Goal: Navigation & Orientation: Find specific page/section

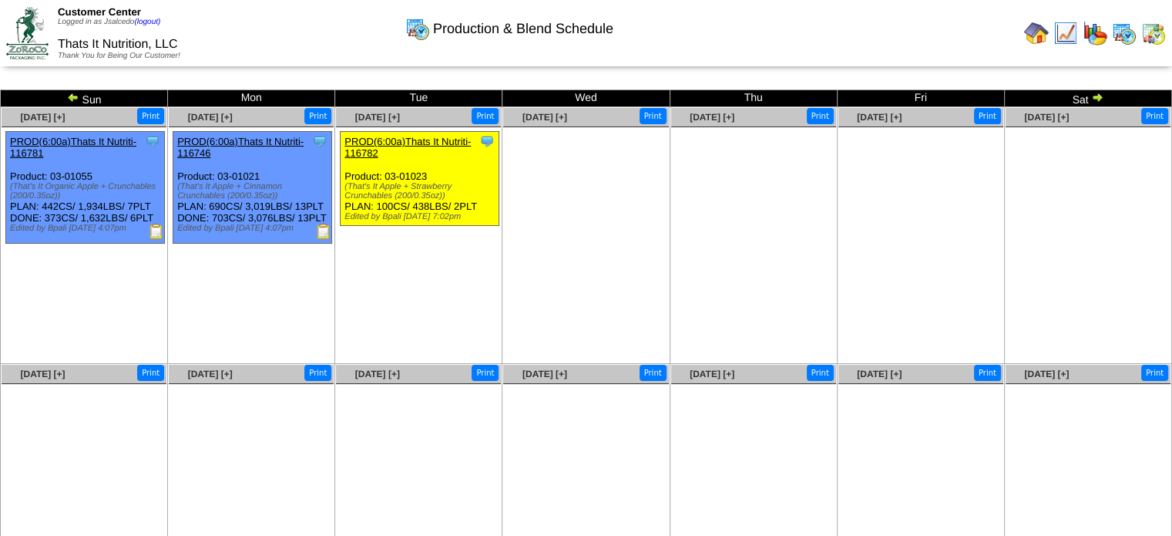
click at [388, 186] on div "(That's It Apple + Strawberry Crunchables (200/0.35oz))" at bounding box center [421, 191] width 154 height 18
click at [22, 18] on img at bounding box center [27, 33] width 42 height 52
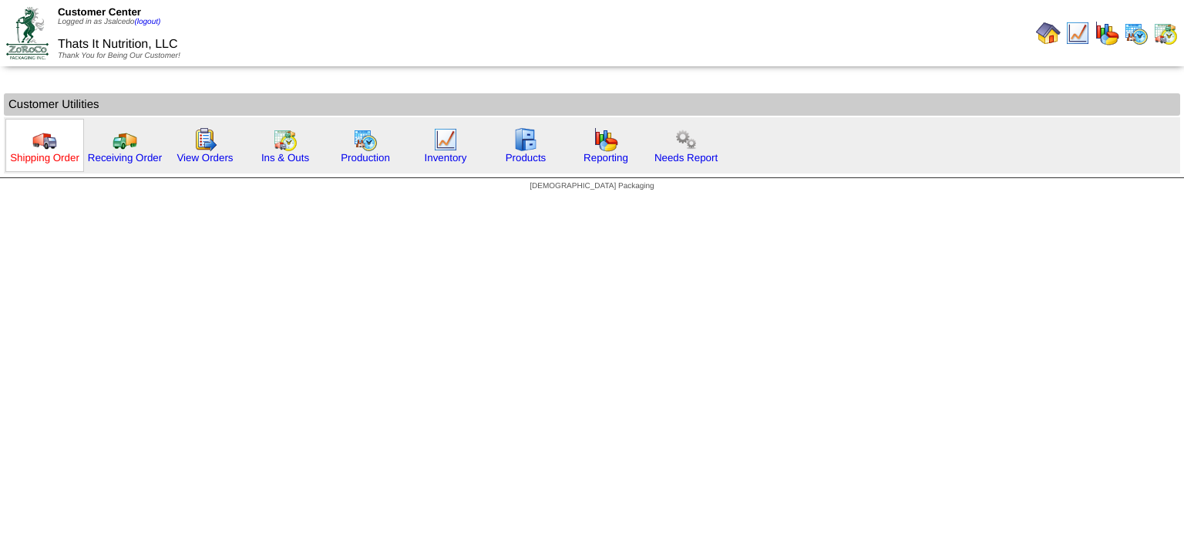
click at [58, 158] on link "Shipping Order" at bounding box center [44, 158] width 69 height 12
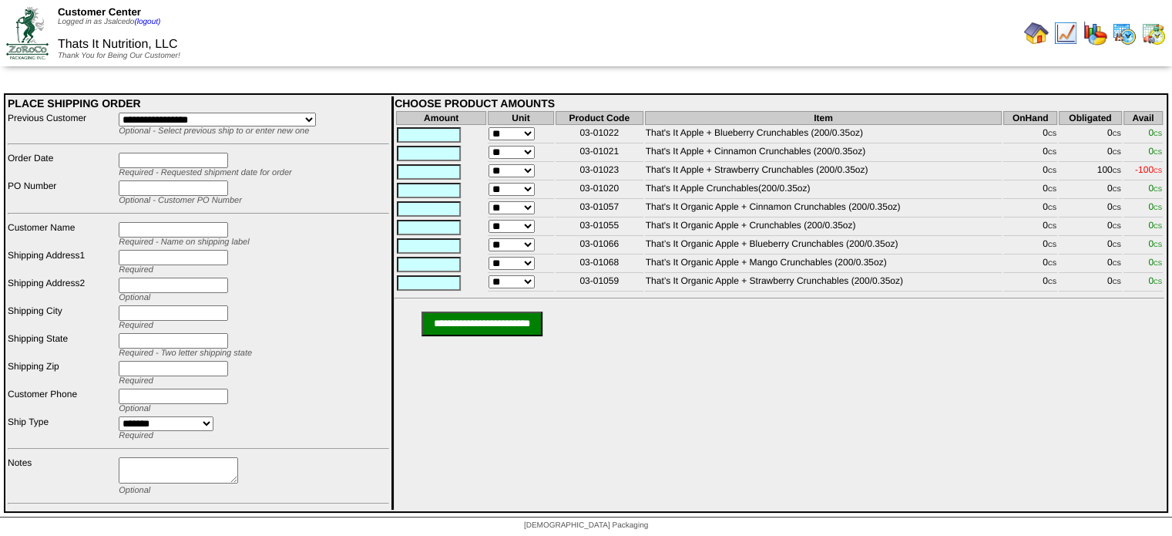
click at [25, 28] on img at bounding box center [27, 33] width 42 height 52
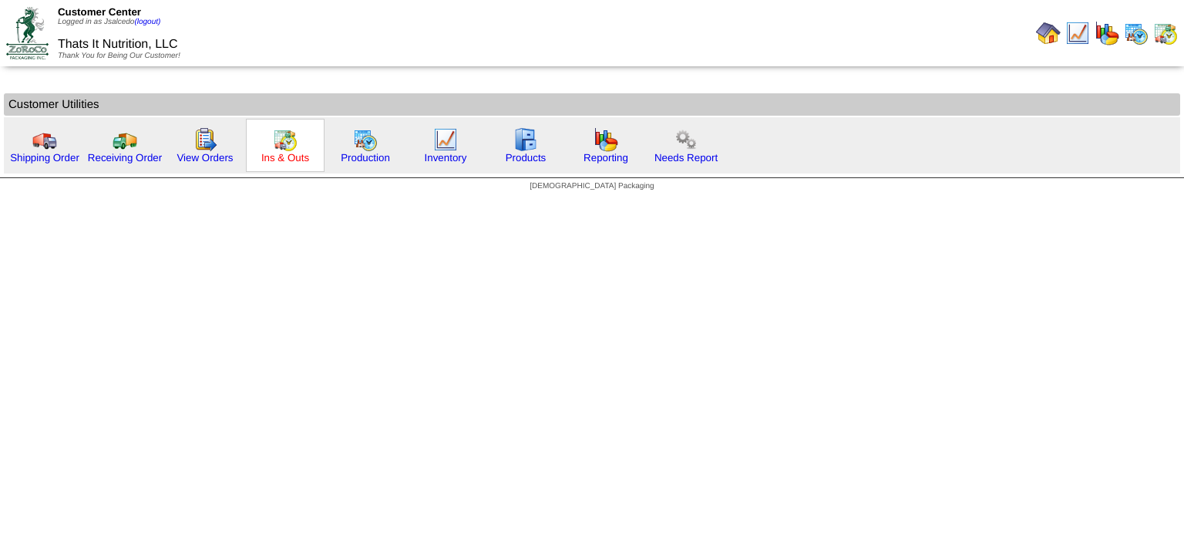
click at [280, 156] on link "Ins & Outs" at bounding box center [285, 158] width 48 height 12
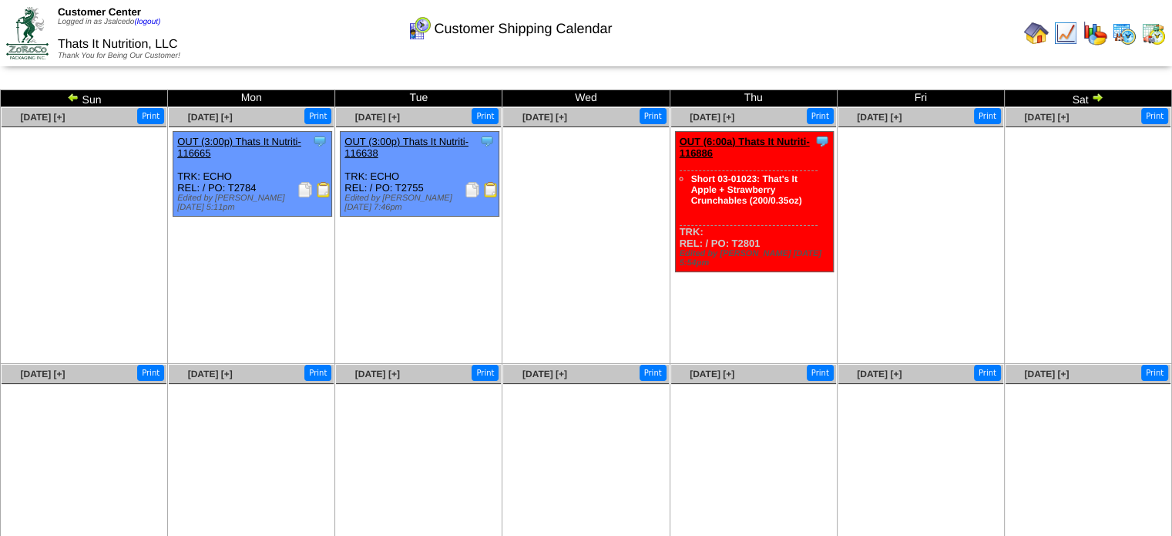
click at [745, 160] on div "Clone Item OUT (6:00a) Thats It Nutriti-116886 Thats It Nutrition, LLC Schedule…" at bounding box center [754, 202] width 159 height 140
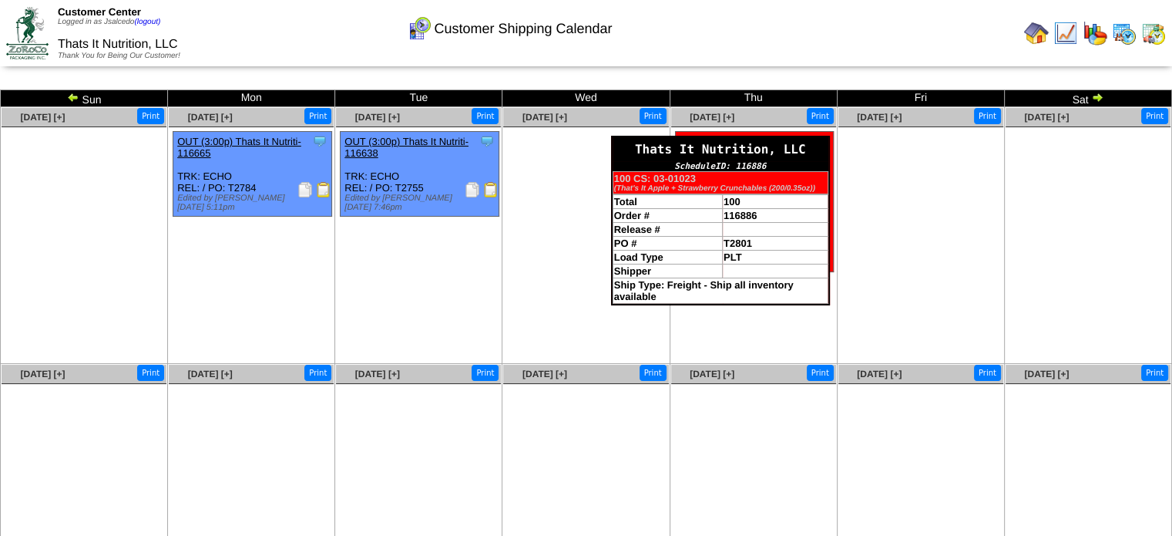
click at [826, 138] on div "Thats It Nutrition, LLC" at bounding box center [721, 149] width 216 height 24
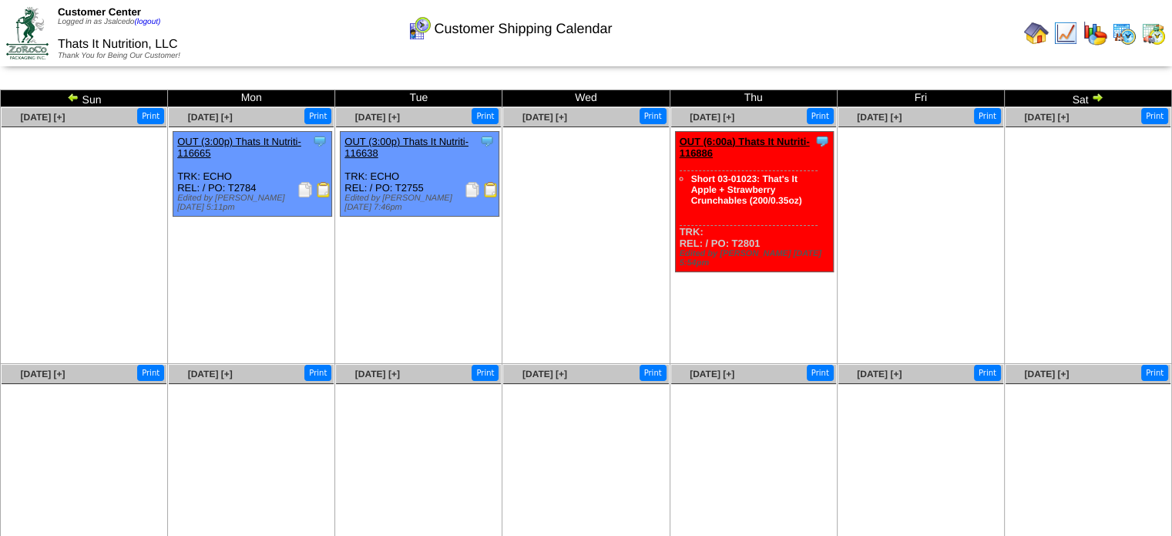
click at [752, 178] on link "Short 03-01023: That's It Apple + Strawberry Crunchables (200/0.35oz)" at bounding box center [746, 189] width 111 height 32
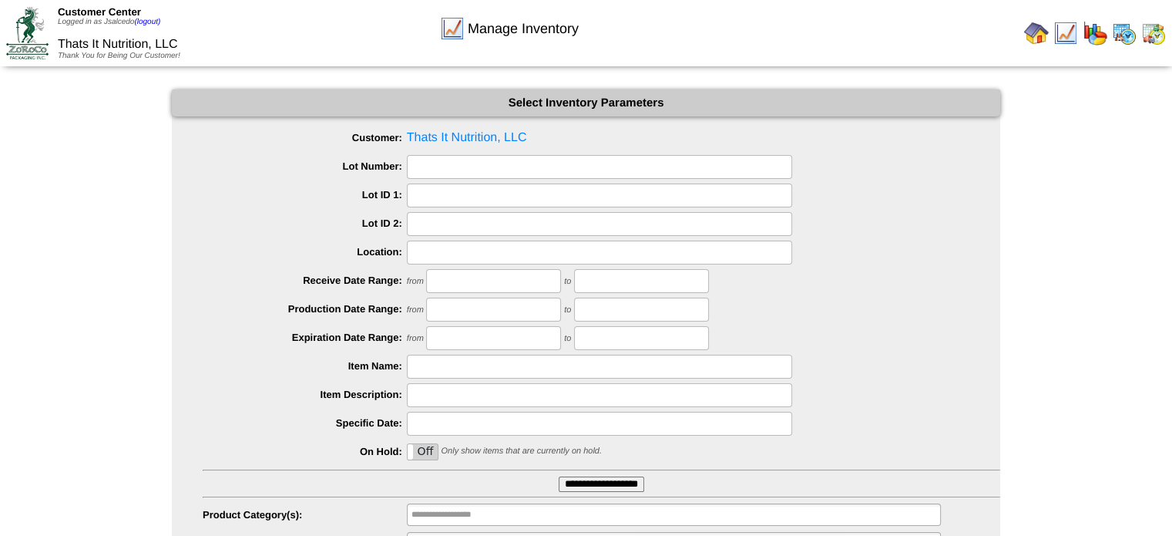
click at [21, 29] on img at bounding box center [27, 33] width 42 height 52
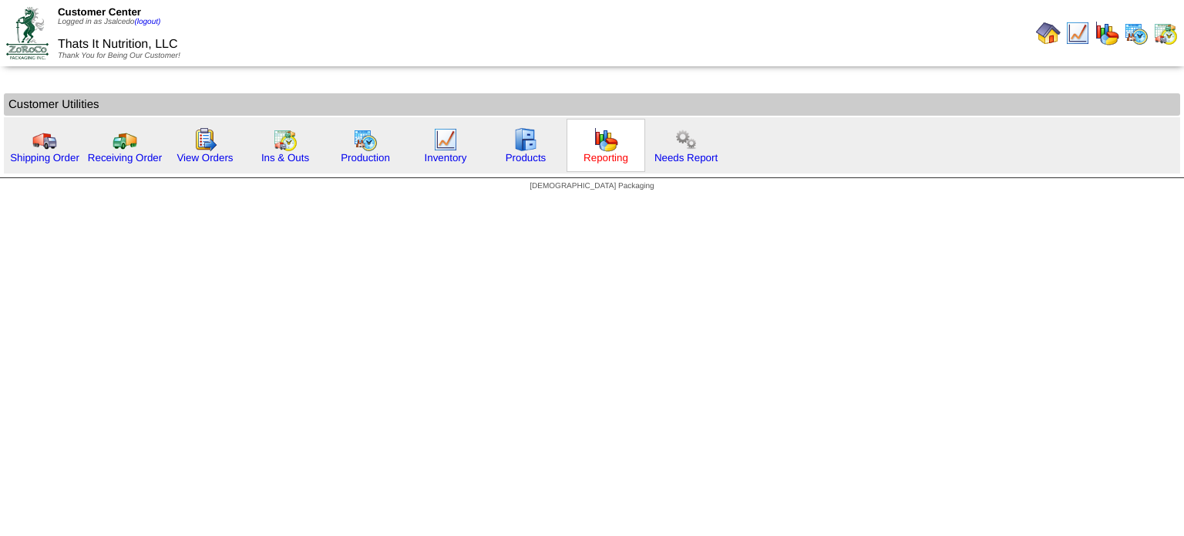
click at [606, 153] on link "Reporting" at bounding box center [605, 158] width 45 height 12
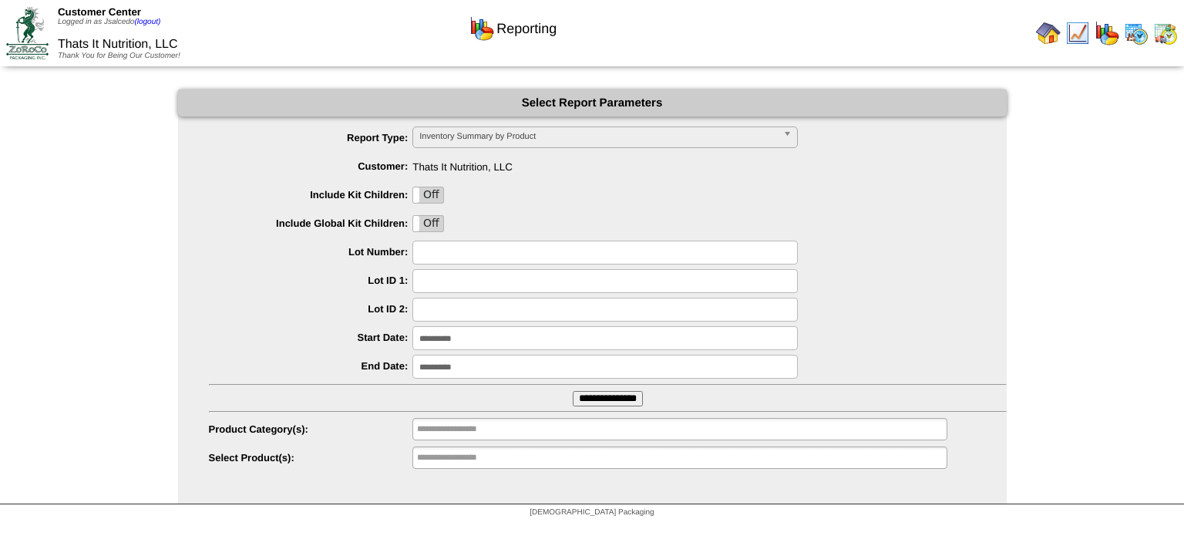
click at [603, 409] on ul "**********" at bounding box center [592, 298] width 828 height 344
click at [601, 401] on input "**********" at bounding box center [608, 398] width 70 height 15
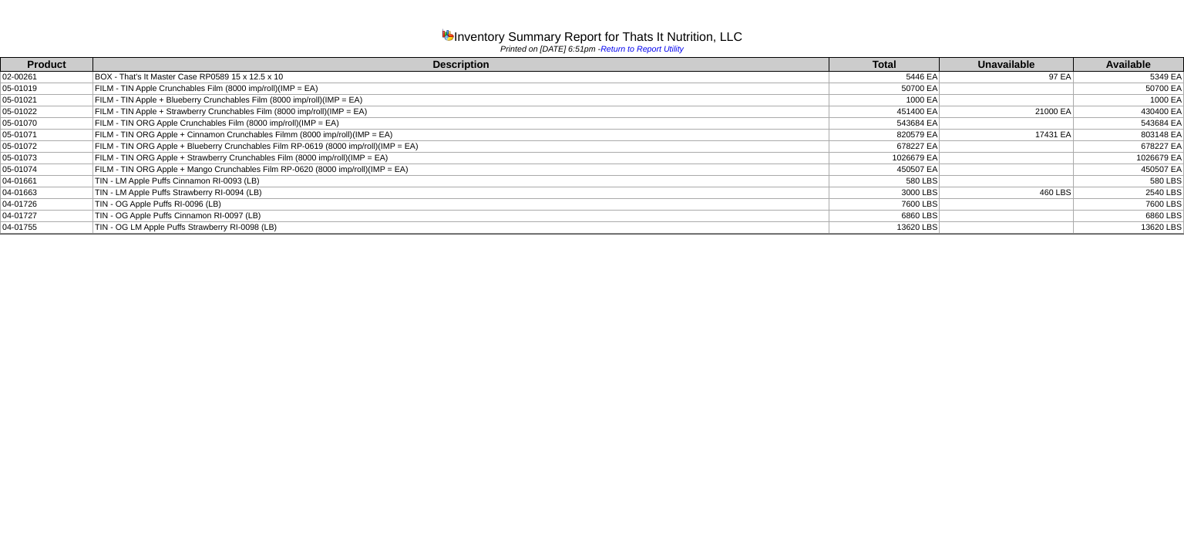
click at [280, 195] on td "TIN - LM Apple Puffs Strawberry RI-0094 (LB)" at bounding box center [461, 193] width 736 height 12
click at [301, 110] on td "FILM - TIN Apple + Strawberry Crunchables Film (8000 imp/roll)(IMP = EA)" at bounding box center [461, 112] width 736 height 12
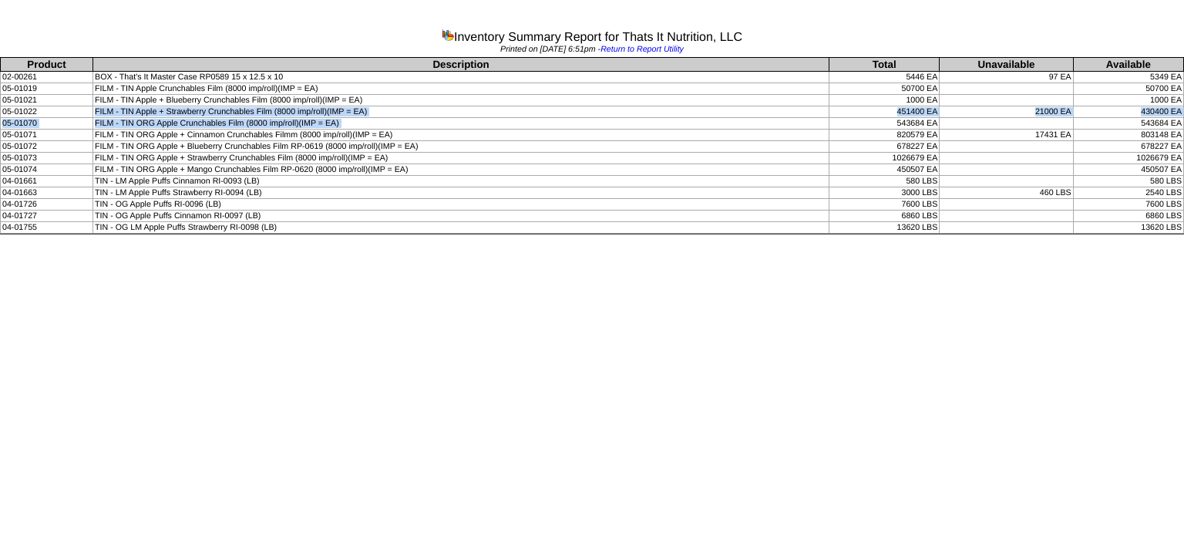
drag, startPoint x: 301, startPoint y: 110, endPoint x: 673, endPoint y: 116, distance: 372.2
click at [673, 116] on tbody "Product Description Total Unavailable Available 02-00261 BOX - That's It Master…" at bounding box center [592, 146] width 1183 height 176
click at [673, 118] on td "FILM - TIN ORG Apple Crunchables Film (8000 imp/roll)(IMP = EA)" at bounding box center [461, 124] width 736 height 12
drag, startPoint x: 1173, startPoint y: 112, endPoint x: 268, endPoint y: 106, distance: 904.6
click at [268, 106] on tr "05-01022 FILM - TIN Apple + Strawberry Crunchables Film (8000 imp/roll)(IMP = E…" at bounding box center [592, 112] width 1183 height 12
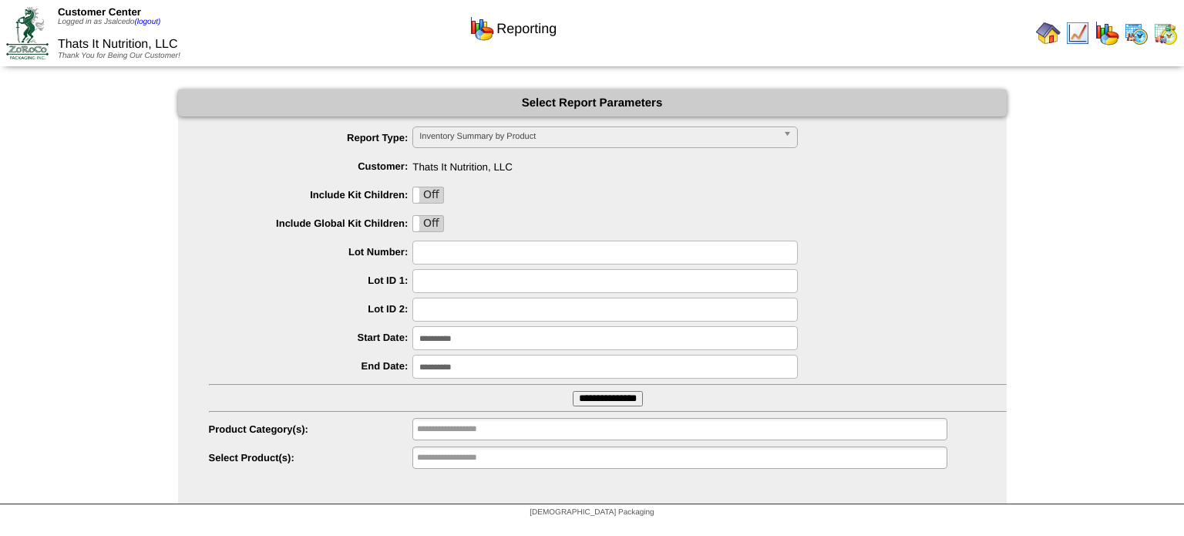
click at [618, 404] on input "**********" at bounding box center [608, 398] width 70 height 15
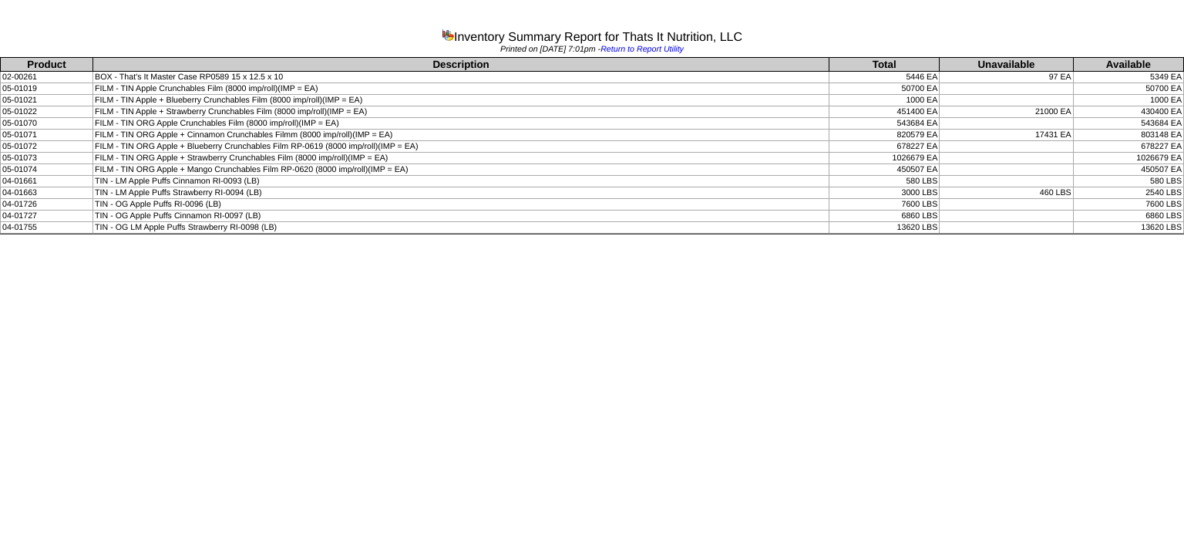
click at [368, 238] on html "Inventory Summary Report for Thats It Nutrition, LLC Printed on [DATE] 7:01pm -…" at bounding box center [592, 119] width 1184 height 238
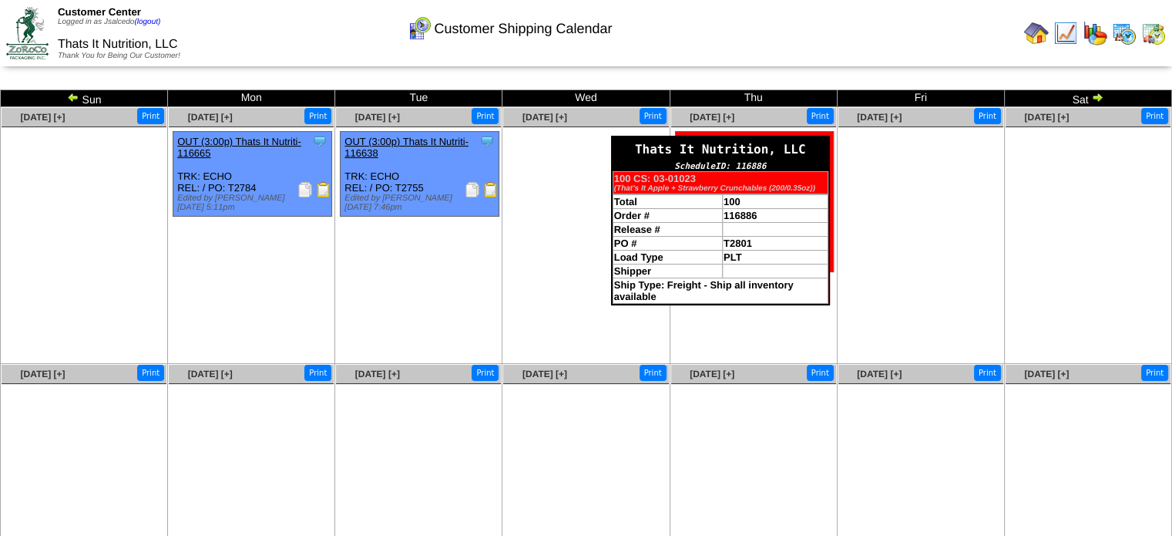
click at [823, 137] on div "Thats It Nutrition, LLC" at bounding box center [721, 149] width 216 height 24
drag, startPoint x: 678, startPoint y: 183, endPoint x: 653, endPoint y: 184, distance: 24.7
click at [653, 184] on b "100 CS: 03-01023" at bounding box center [655, 179] width 82 height 12
click at [680, 179] on b "100 CS: 03-01023" at bounding box center [655, 179] width 82 height 12
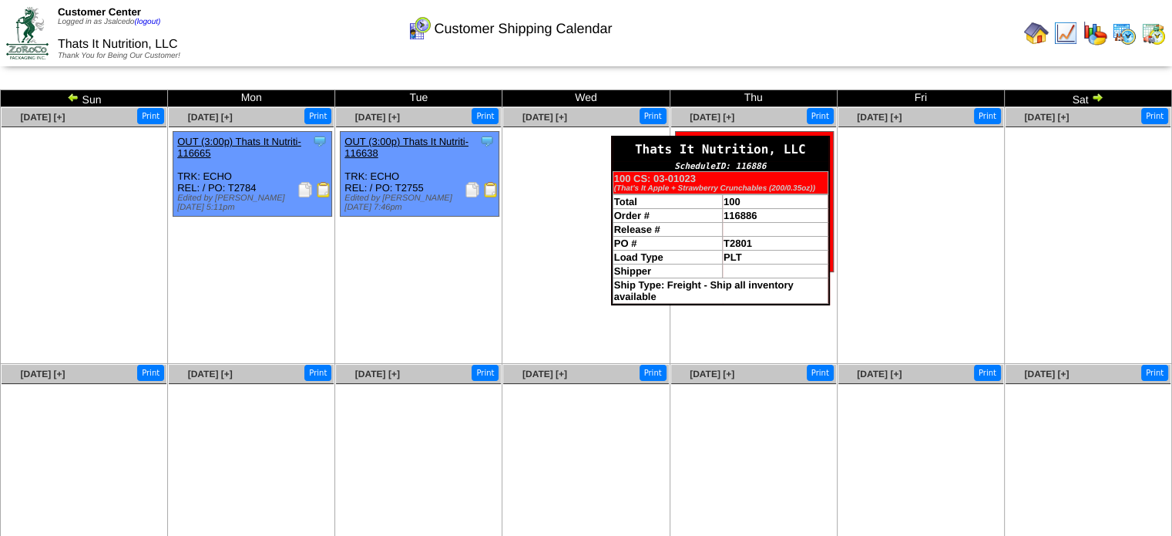
click at [680, 179] on b "100 CS: 03-01023" at bounding box center [655, 179] width 82 height 12
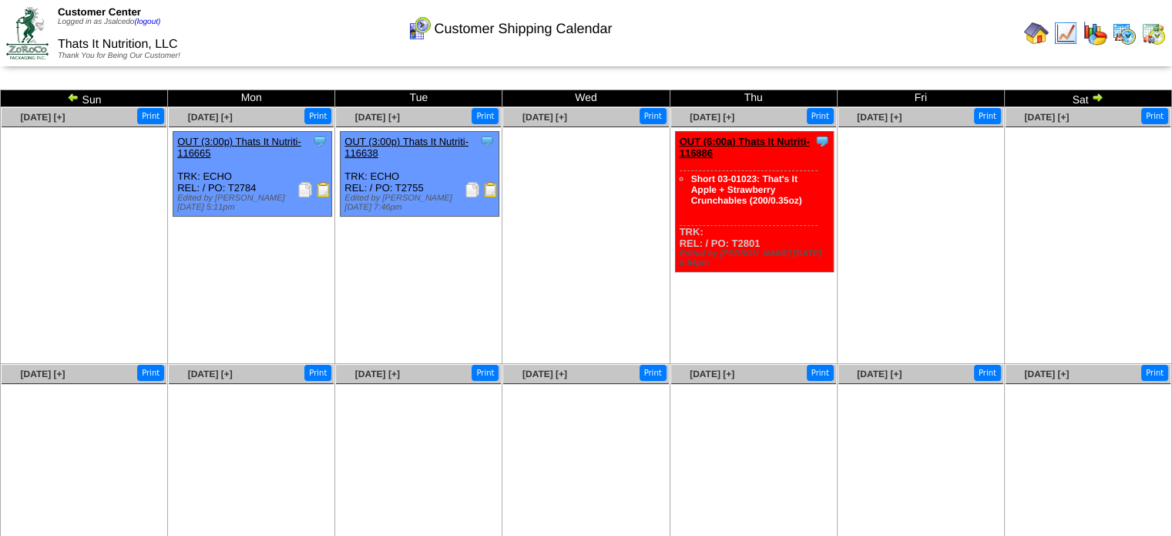
click at [326, 12] on div "Customer Shipping Calendar" at bounding box center [509, 23] width 672 height 42
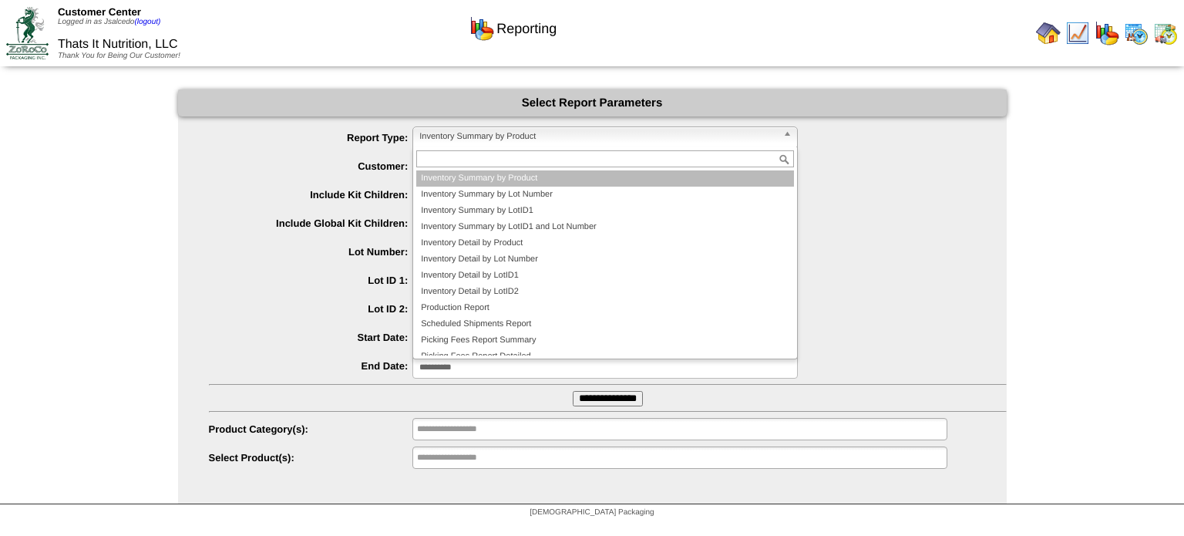
click at [788, 134] on b at bounding box center [790, 137] width 14 height 20
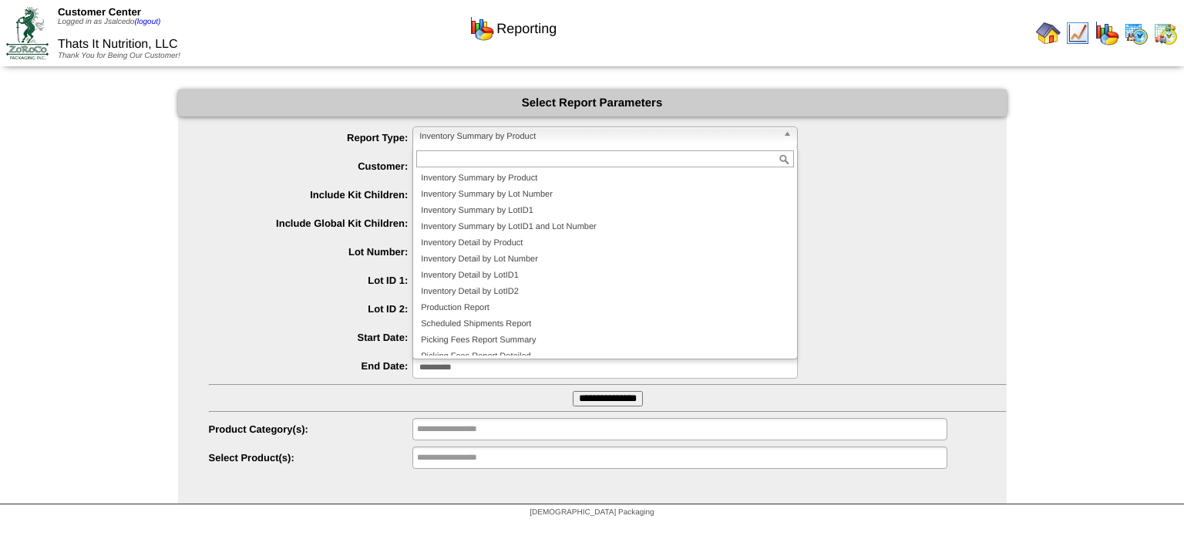
click at [24, 30] on img at bounding box center [27, 33] width 42 height 52
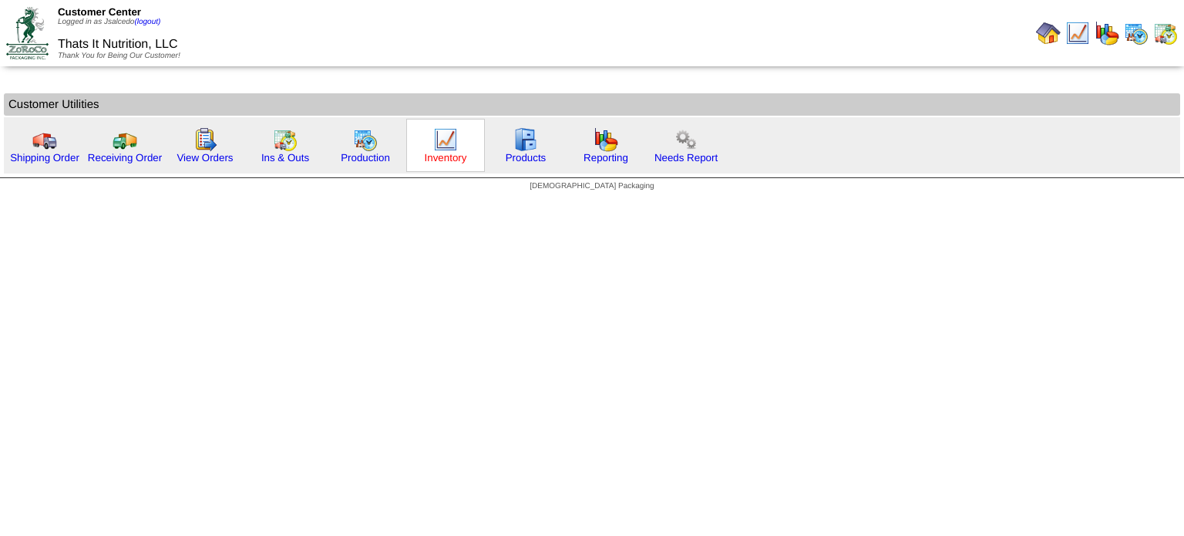
click at [444, 156] on link "Inventory" at bounding box center [446, 158] width 42 height 12
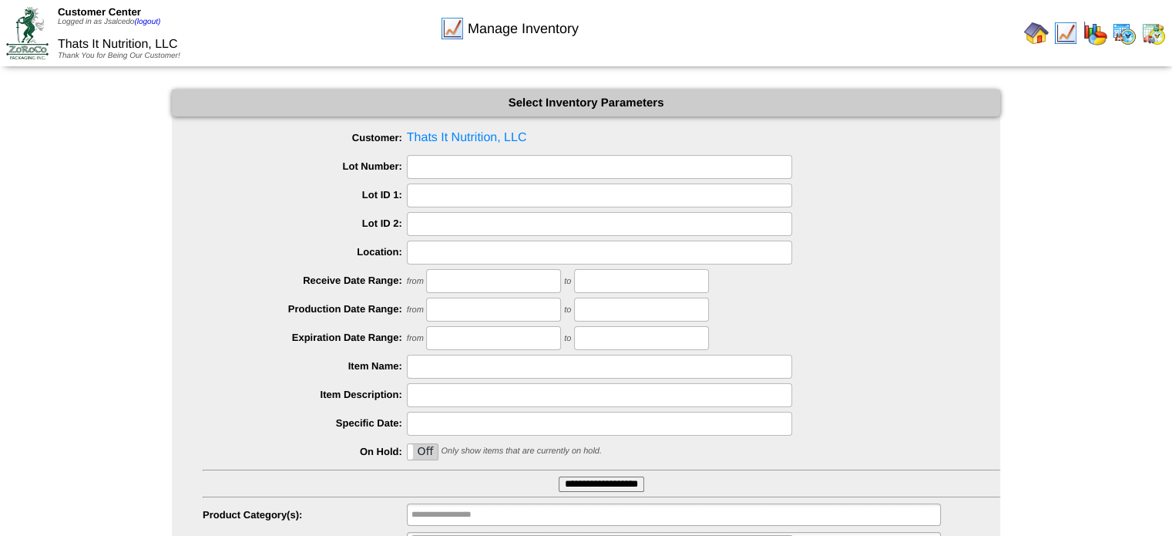
click at [225, 270] on div "from to" at bounding box center [601, 281] width 797 height 24
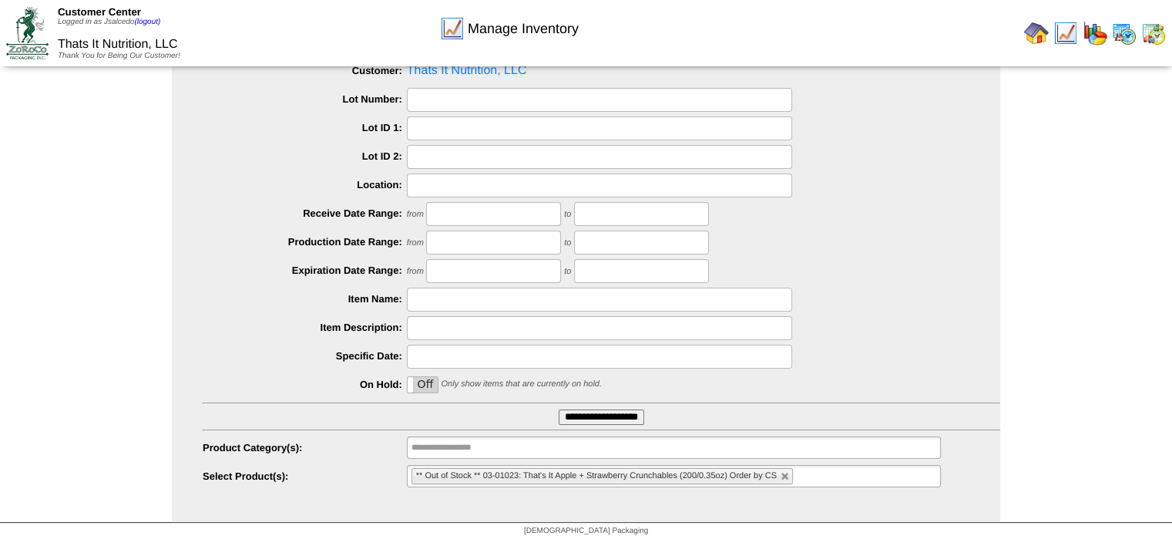
scroll to position [75, 0]
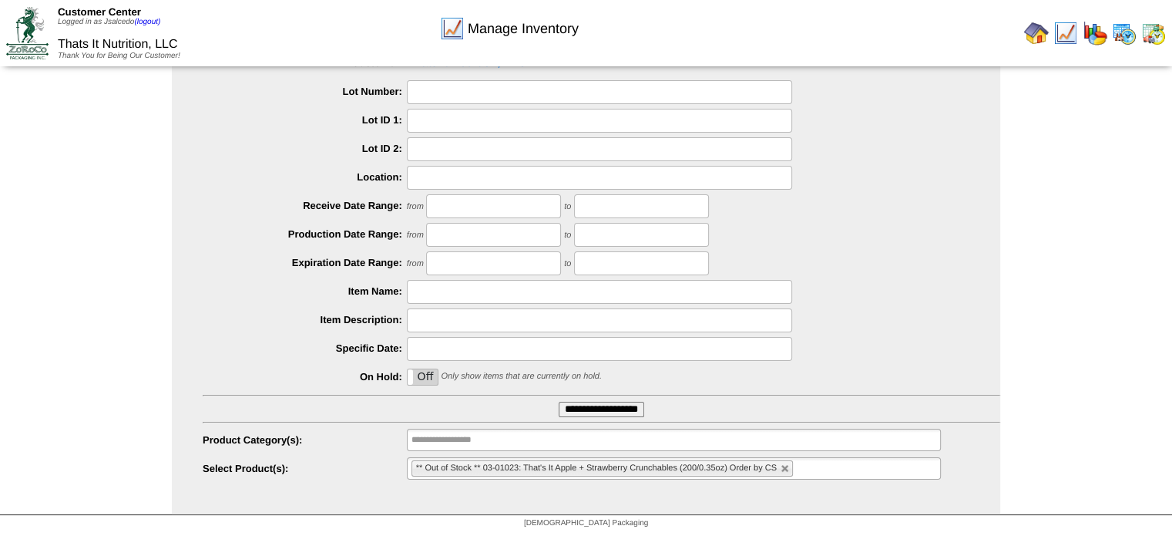
click at [584, 410] on input "**********" at bounding box center [602, 408] width 86 height 15
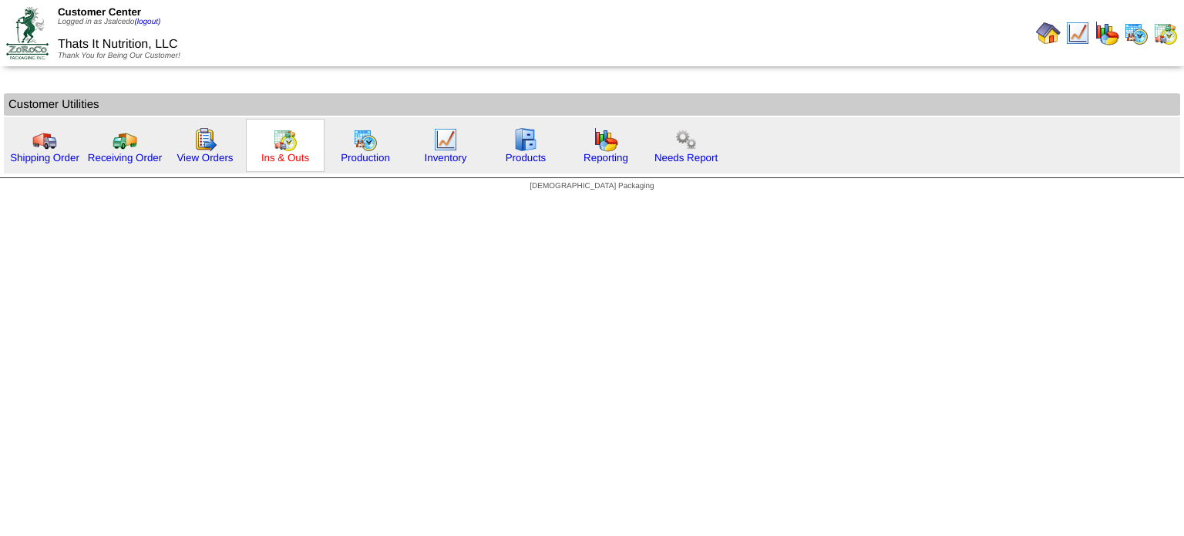
click at [280, 154] on link "Ins & Outs" at bounding box center [285, 158] width 48 height 12
click at [357, 161] on link "Production" at bounding box center [365, 158] width 49 height 12
click at [195, 159] on link "View Orders" at bounding box center [204, 158] width 56 height 12
click at [358, 153] on link "Production" at bounding box center [365, 158] width 49 height 12
click at [354, 155] on link "Production" at bounding box center [365, 158] width 49 height 12
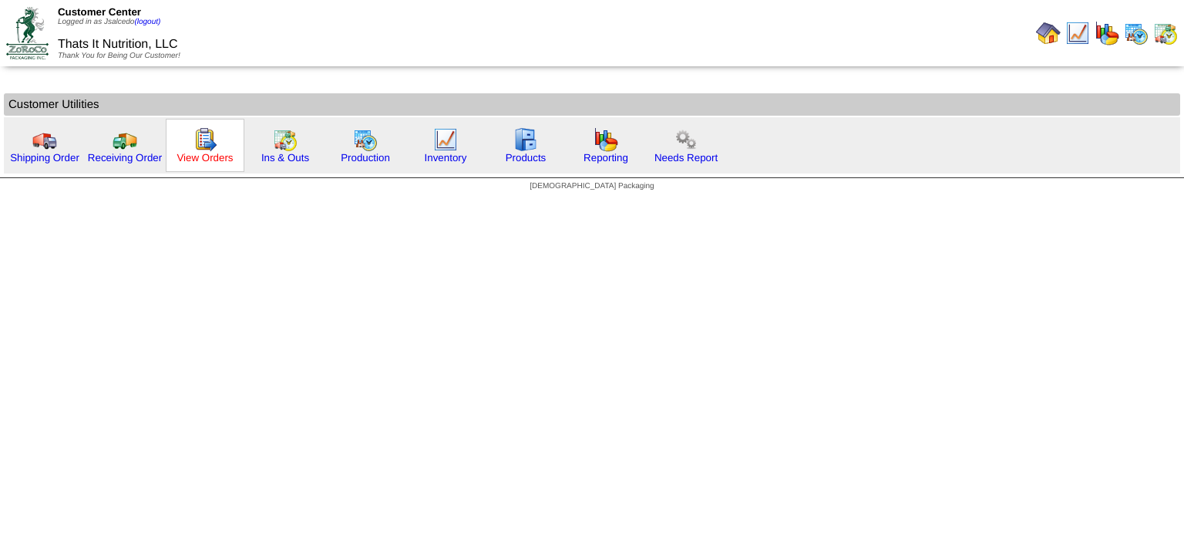
click at [216, 161] on link "View Orders" at bounding box center [204, 158] width 56 height 12
click at [298, 157] on link "Ins & Outs" at bounding box center [285, 158] width 48 height 12
